Goal: Transaction & Acquisition: Obtain resource

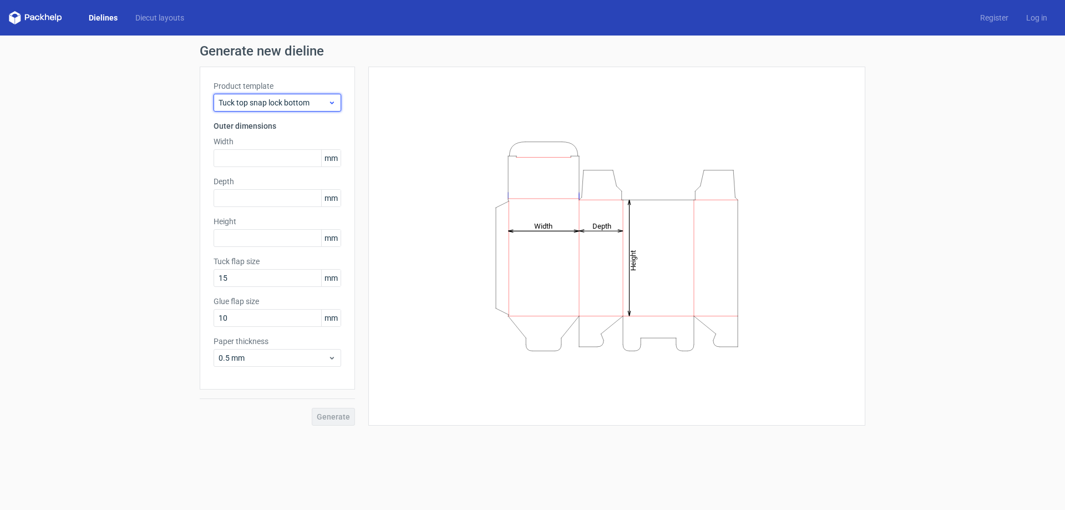
click at [289, 105] on span "Tuck top snap lock bottom" at bounding box center [273, 102] width 109 height 11
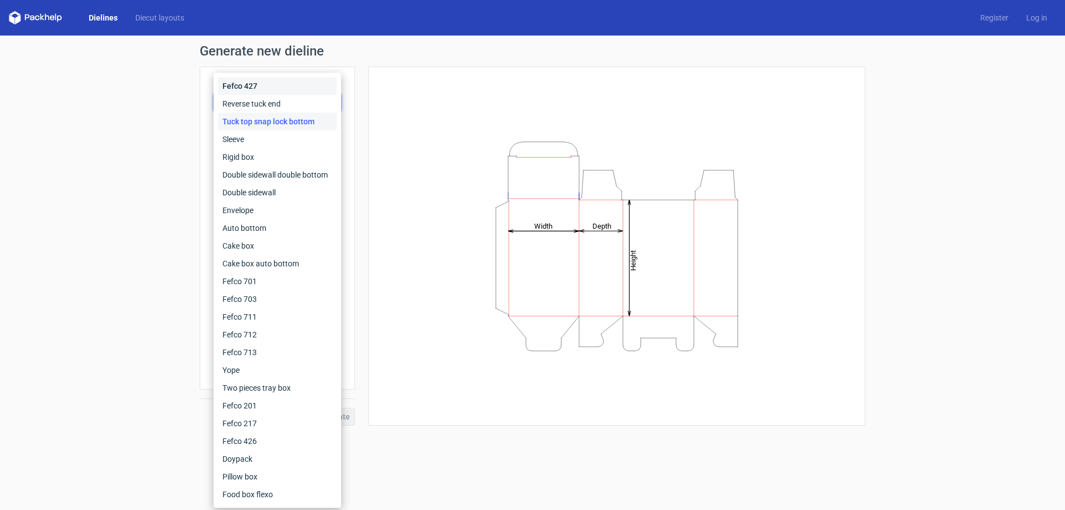
click at [283, 87] on div "Fefco 427" at bounding box center [277, 86] width 119 height 18
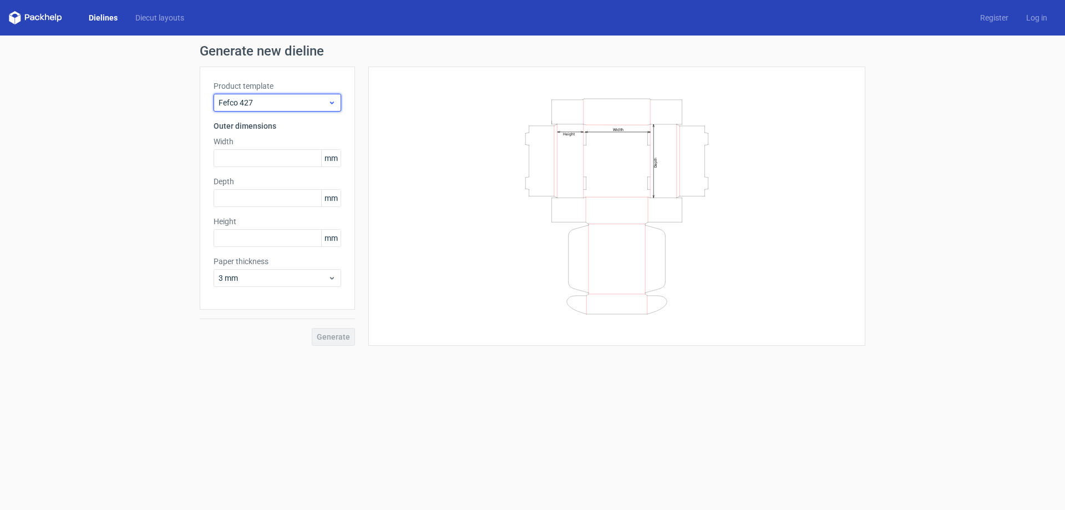
click at [291, 101] on span "Fefco 427" at bounding box center [273, 102] width 109 height 11
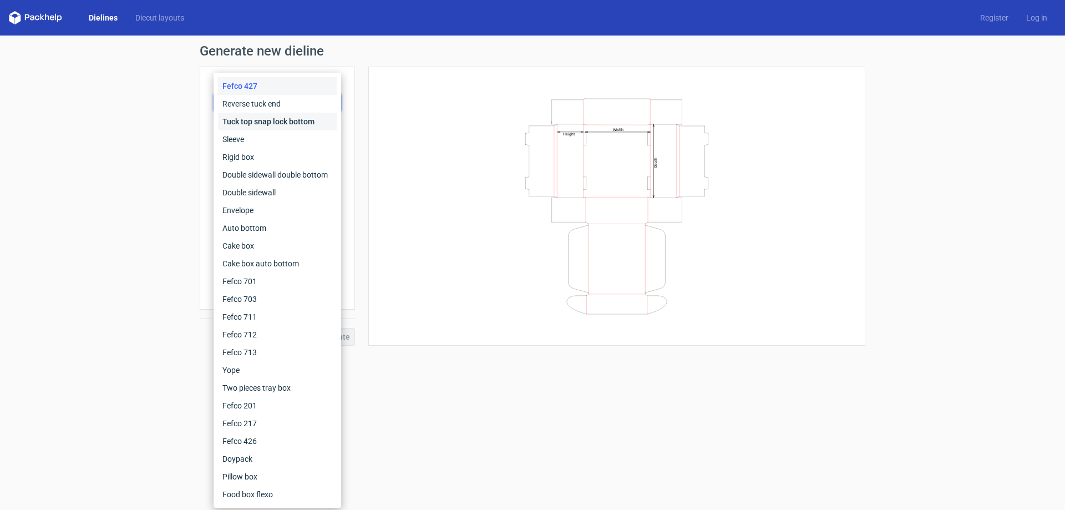
click at [292, 116] on div "Tuck top snap lock bottom" at bounding box center [277, 122] width 119 height 18
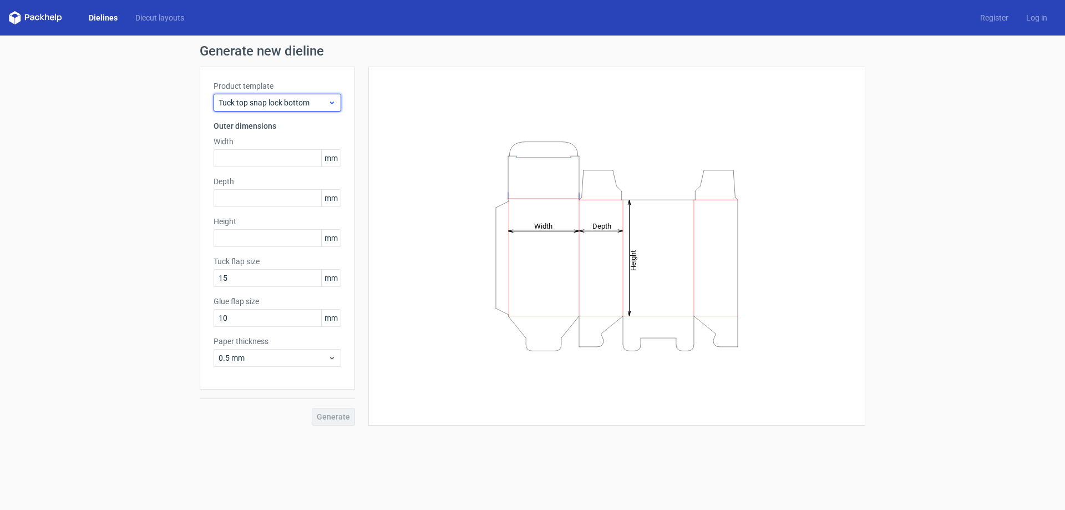
click at [292, 100] on span "Tuck top snap lock bottom" at bounding box center [273, 102] width 109 height 11
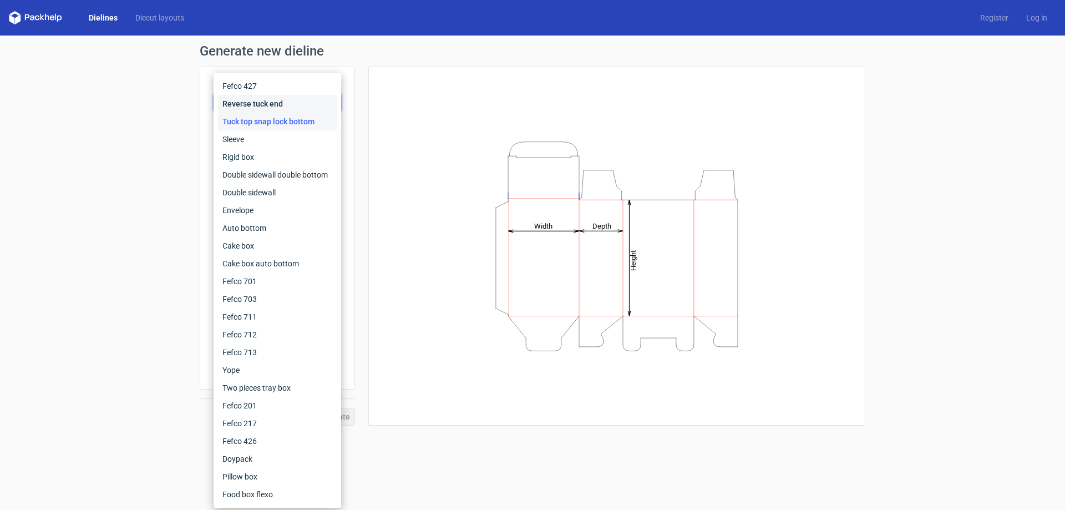
click at [286, 103] on div "Reverse tuck end" at bounding box center [277, 104] width 119 height 18
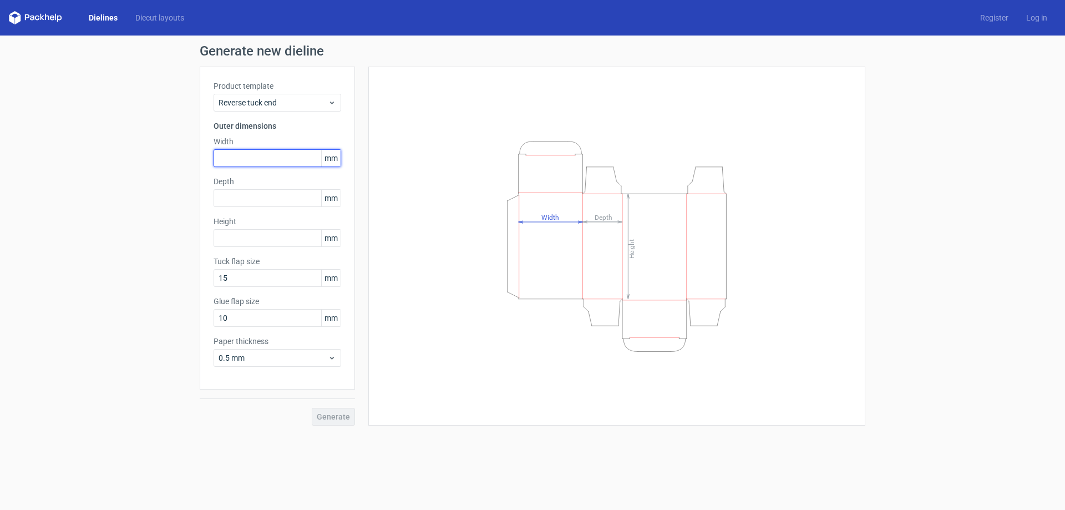
click at [269, 153] on input "text" at bounding box center [278, 158] width 128 height 18
type input "350"
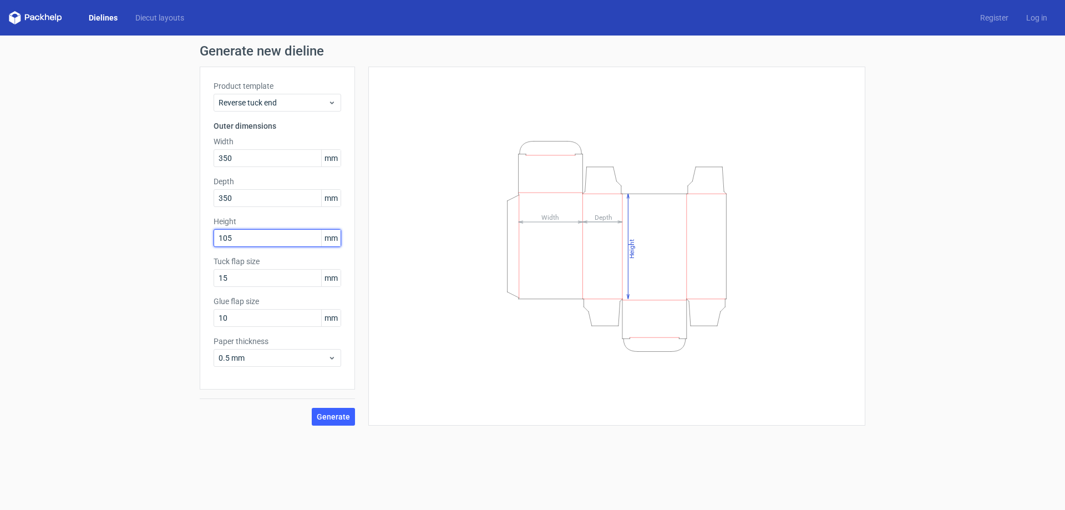
type input "105"
drag, startPoint x: 245, startPoint y: 155, endPoint x: 195, endPoint y: 152, distance: 50.6
click at [195, 152] on div "Generate new dieline Product template Reverse tuck end Outer dimensions Width 3…" at bounding box center [532, 234] width 1065 height 399
type input "35"
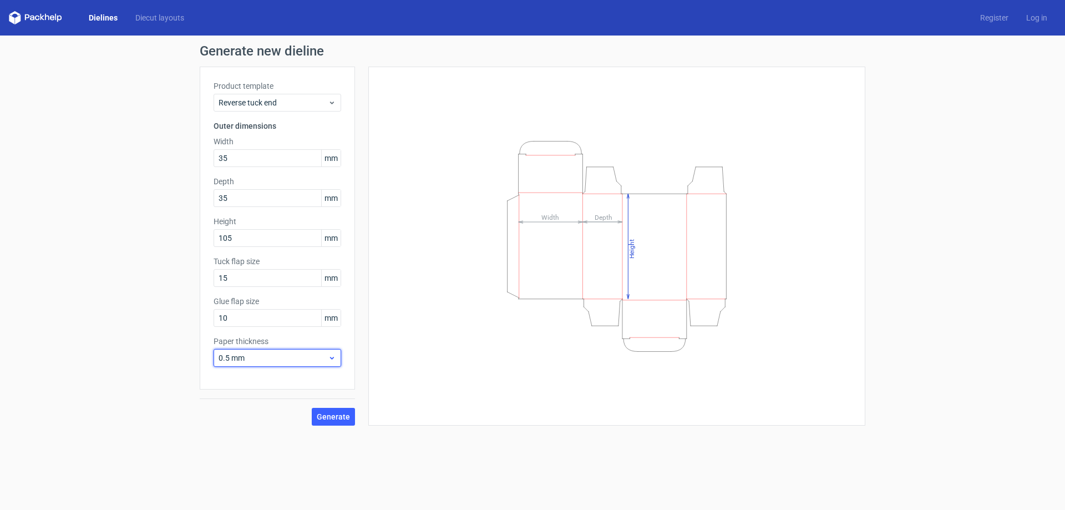
click at [301, 352] on div "0.5 mm" at bounding box center [278, 358] width 128 height 18
click at [256, 381] on div "0.4 mm" at bounding box center [277, 382] width 119 height 18
click at [333, 411] on button "Generate" at bounding box center [333, 417] width 43 height 18
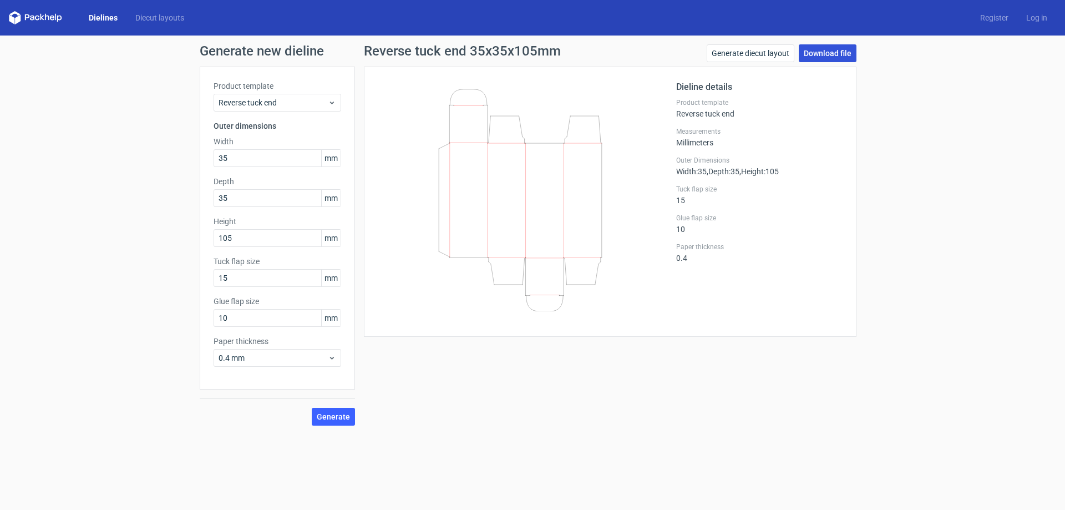
click at [815, 60] on link "Download file" at bounding box center [828, 53] width 58 height 18
click at [295, 103] on span "Reverse tuck end" at bounding box center [273, 102] width 109 height 11
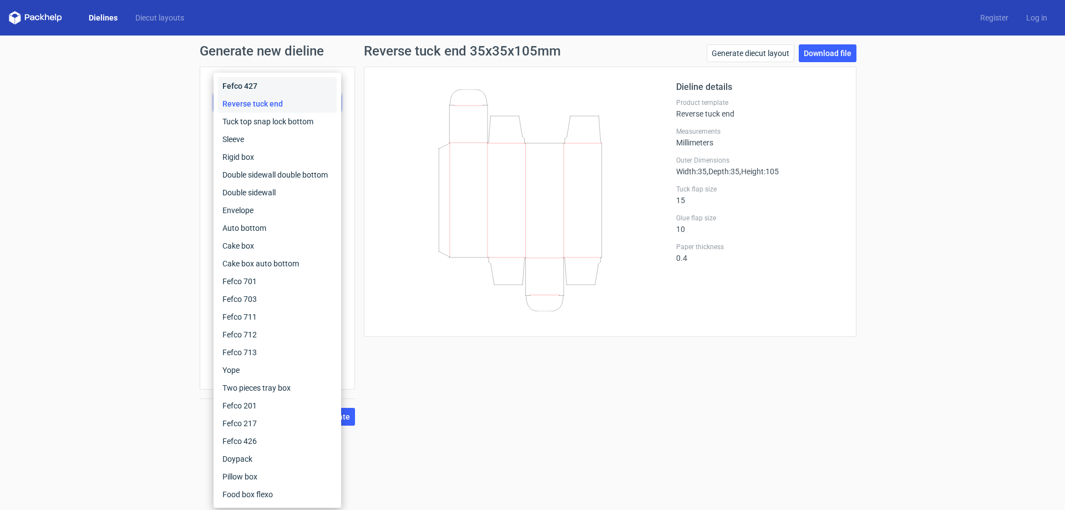
click at [285, 91] on div "Fefco 427" at bounding box center [277, 86] width 119 height 18
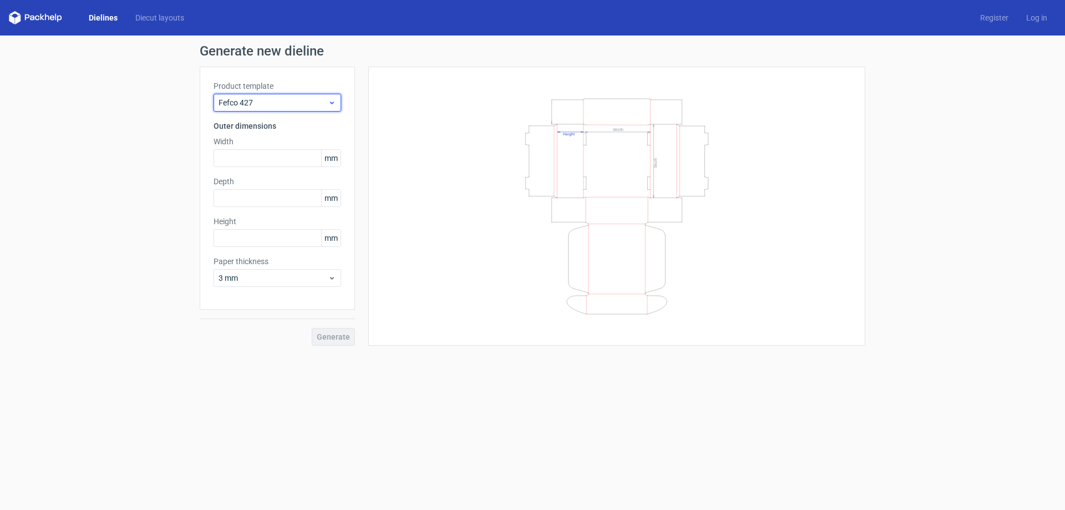
click at [280, 102] on span "Fefco 427" at bounding box center [273, 102] width 109 height 11
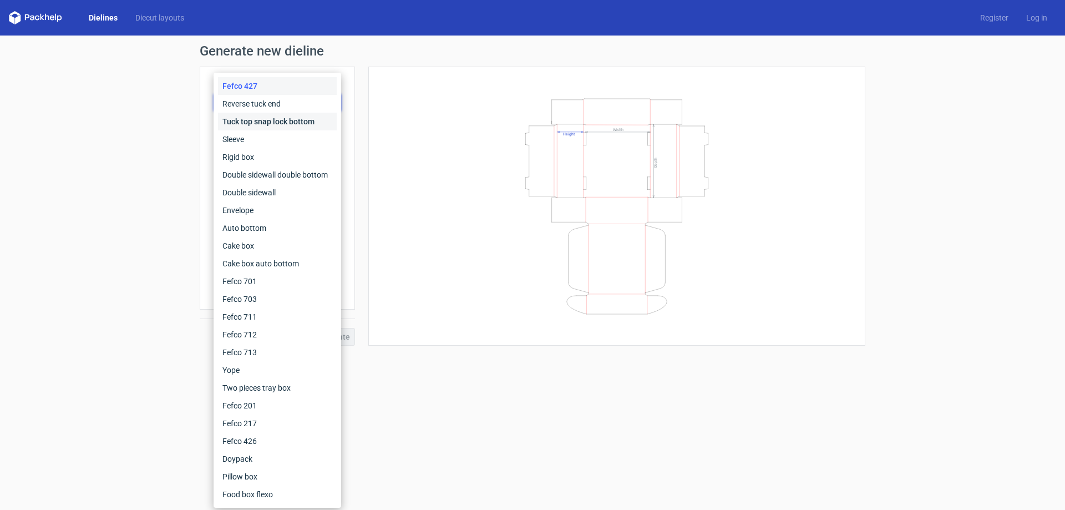
click at [256, 125] on div "Tuck top snap lock bottom" at bounding box center [277, 122] width 119 height 18
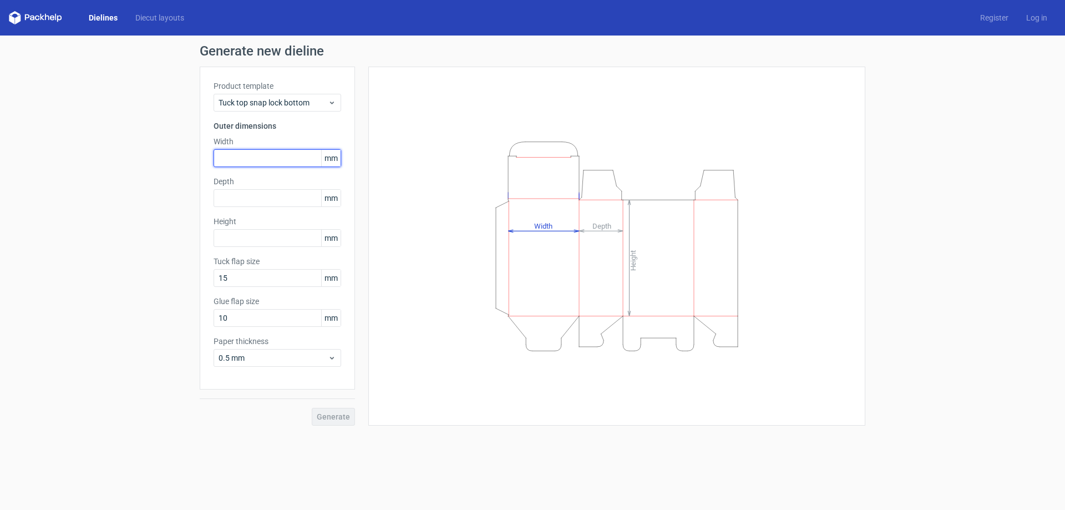
click at [268, 159] on input "text" at bounding box center [278, 158] width 128 height 18
type input "35"
type input "105"
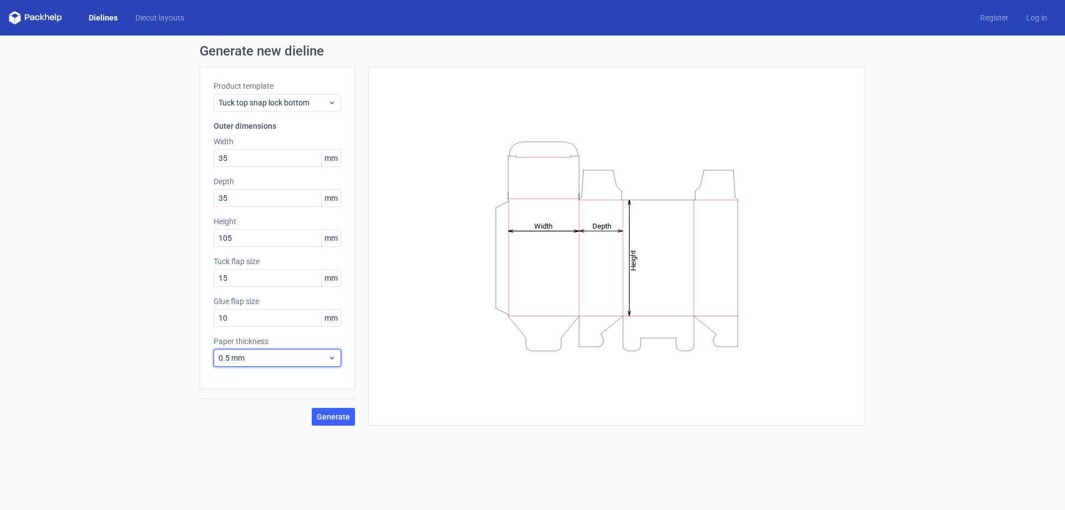
click at [316, 362] on span "0.5 mm" at bounding box center [273, 357] width 109 height 11
click at [292, 377] on div "0.4 mm" at bounding box center [277, 382] width 119 height 18
click at [327, 420] on span "Generate" at bounding box center [333, 417] width 33 height 8
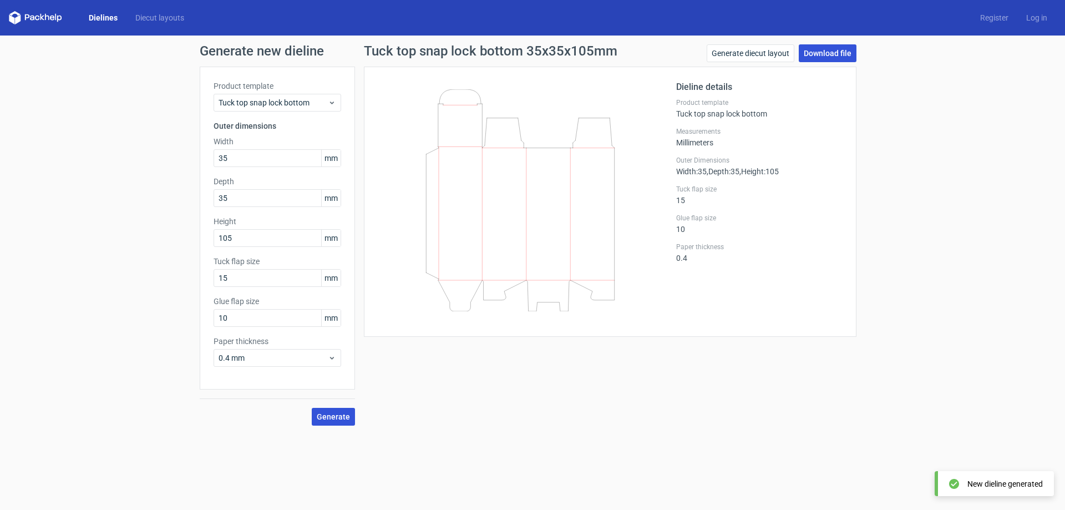
click at [840, 54] on link "Download file" at bounding box center [828, 53] width 58 height 18
